Goal: Communication & Community: Answer question/provide support

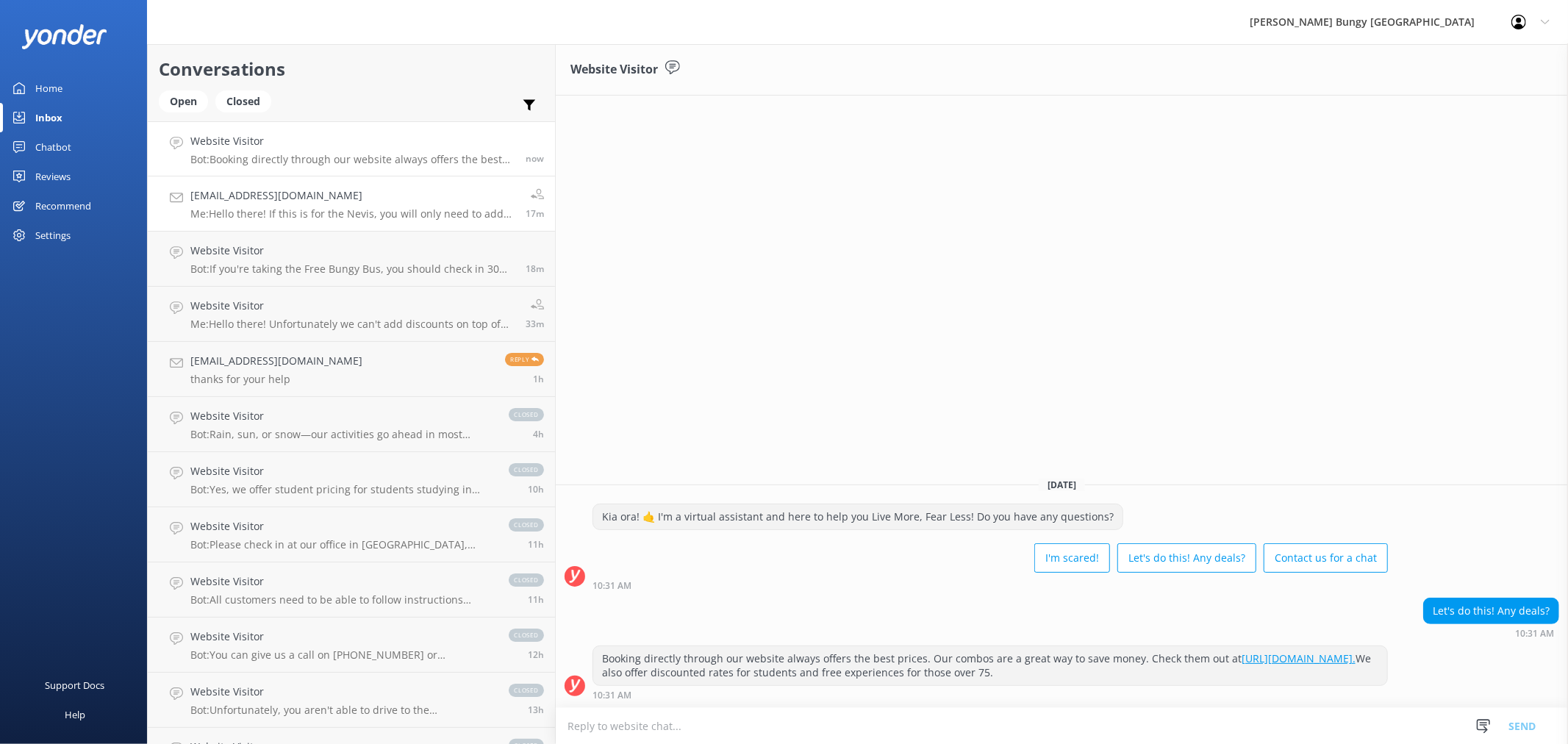
click at [355, 211] on p "Me: Hello there! If this is for the Nevis, you will only need to add one $50 sp…" at bounding box center [352, 214] width 325 height 13
